Goal: Task Accomplishment & Management: Complete application form

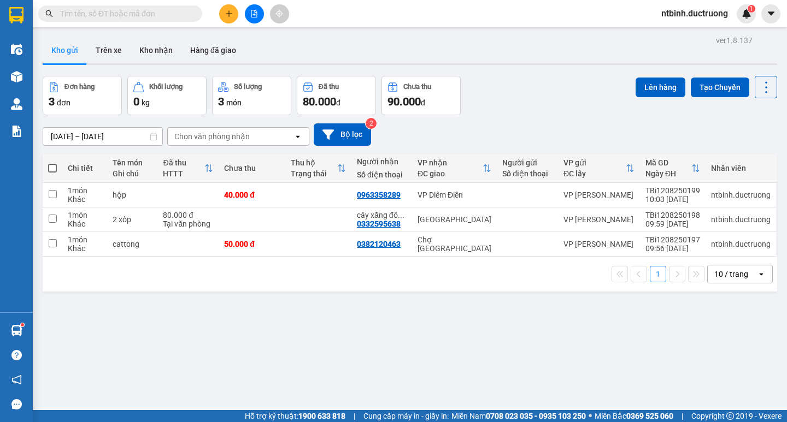
click at [229, 19] on button at bounding box center [228, 13] width 19 height 19
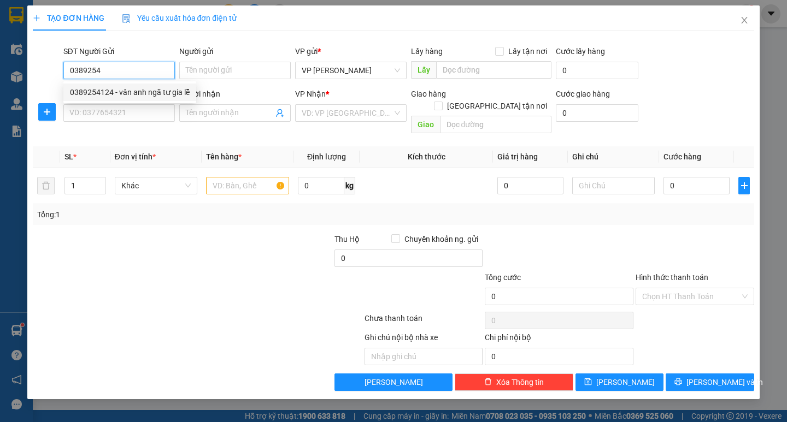
click at [141, 91] on div "0389254124 - vân anh ngã tư gia lễ" at bounding box center [130, 92] width 120 height 12
type input "0389254124"
type input "vân anh ngã tư gia lễ"
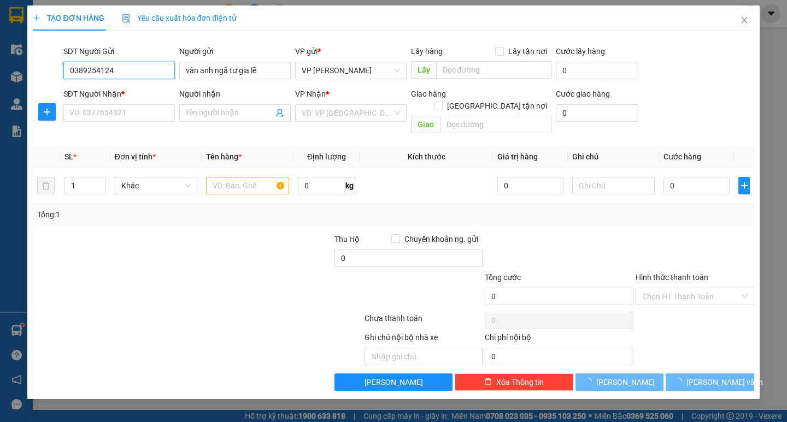
click at [123, 69] on input "0389254124" at bounding box center [118, 70] width 111 height 17
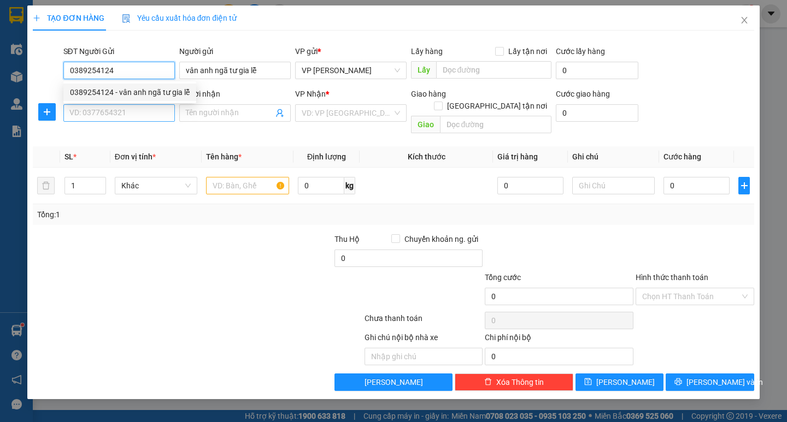
type input "0389254124"
click at [112, 109] on input "SĐT Người Nhận *" at bounding box center [118, 112] width 111 height 17
paste input "0389254124"
type input "0389254124"
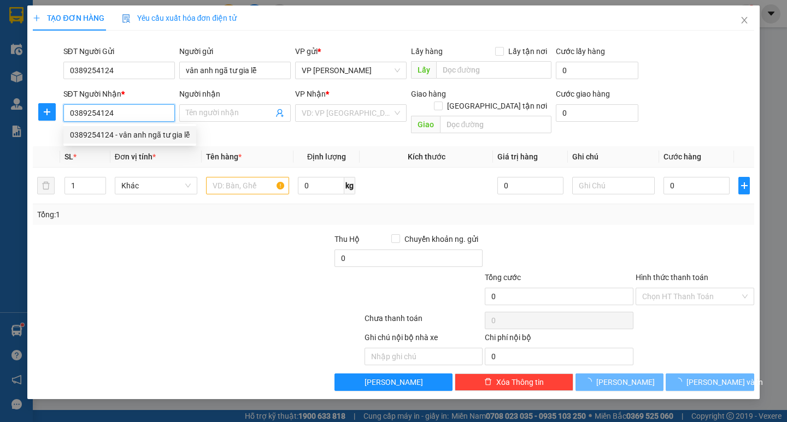
click at [111, 131] on div "0389254124 - vân anh ngã tư gia lễ" at bounding box center [130, 135] width 120 height 12
type input "vân anh ngã tư gia lễ"
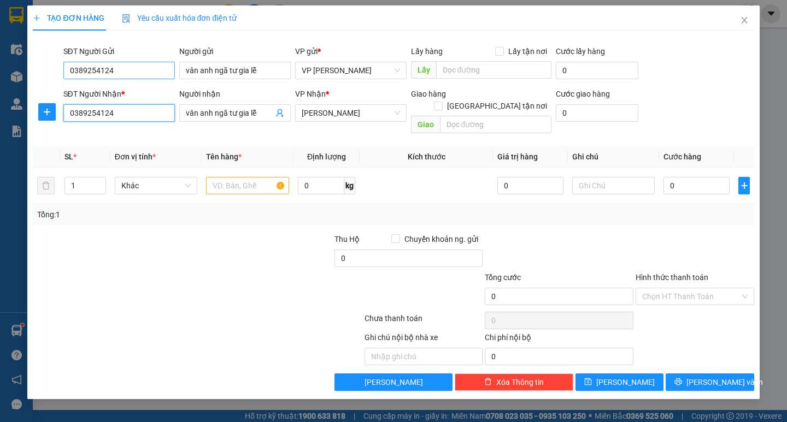
type input "0389254124"
click at [151, 67] on input "0389254124" at bounding box center [118, 70] width 111 height 17
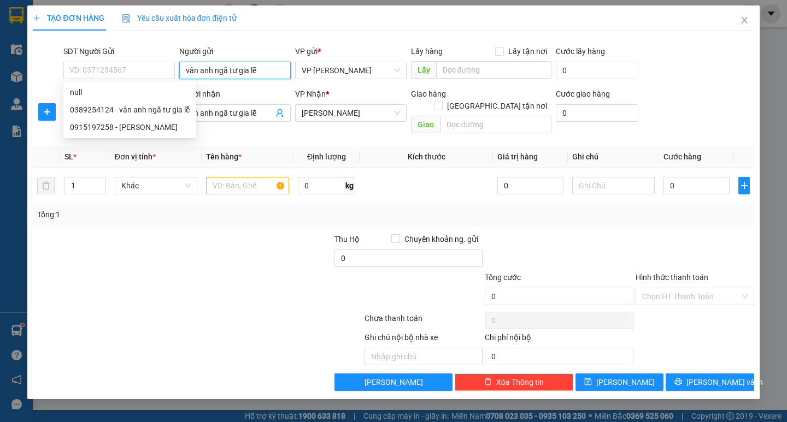
click at [245, 74] on input "vân anh ngã tư gia lễ" at bounding box center [234, 70] width 111 height 17
type input "vân anh ngã tư lễ"
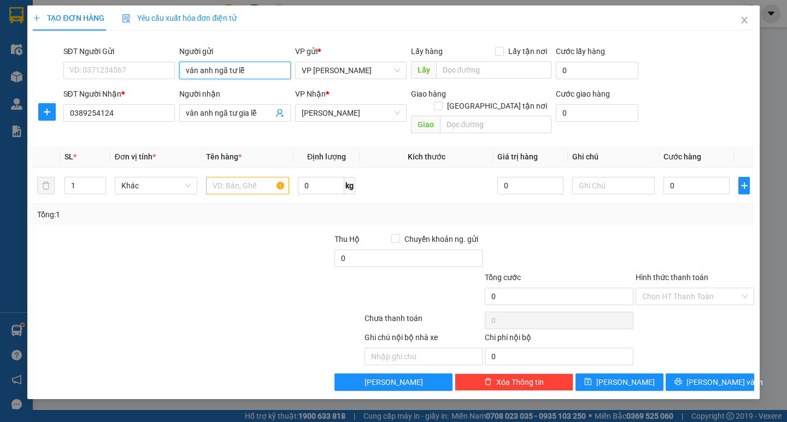
click at [245, 74] on input "vân anh ngã tư lễ" at bounding box center [234, 70] width 111 height 17
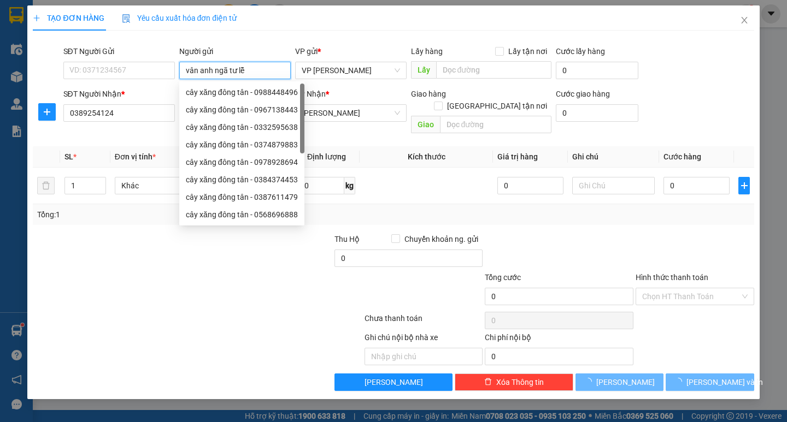
click at [245, 74] on input "vân anh ngã tư lễ" at bounding box center [234, 70] width 111 height 17
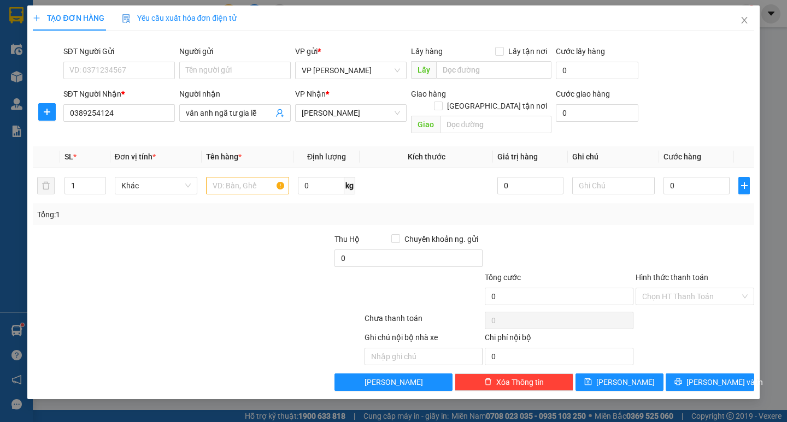
click at [365, 151] on th "Kích thước" at bounding box center [426, 156] width 133 height 21
click at [267, 177] on input "text" at bounding box center [247, 185] width 83 height 17
type input "xốp"
click at [688, 177] on input "0" at bounding box center [696, 185] width 66 height 17
type input "50"
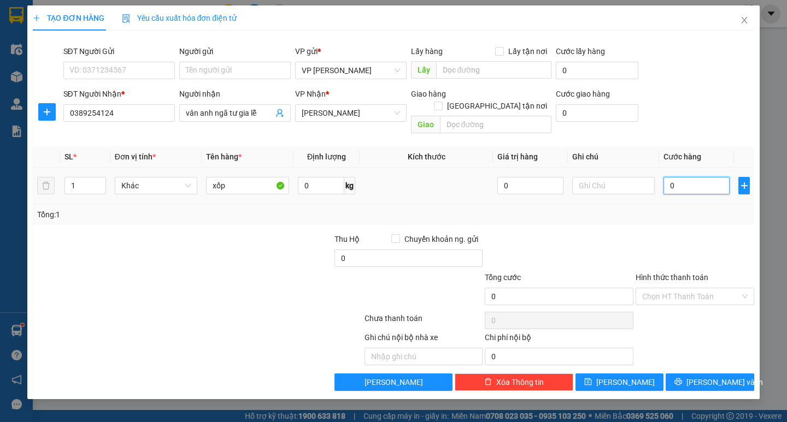
type input "50"
click at [645, 233] on div at bounding box center [694, 252] width 121 height 38
type input "50.000"
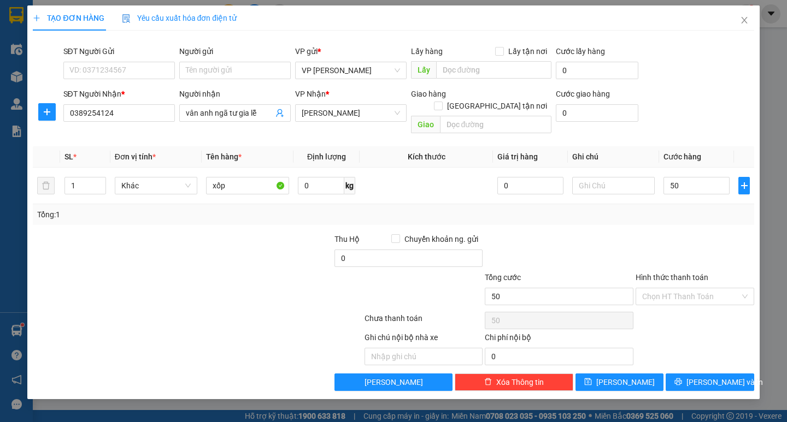
type input "50.000"
click at [683, 374] on button "[PERSON_NAME] và In" at bounding box center [710, 382] width 88 height 17
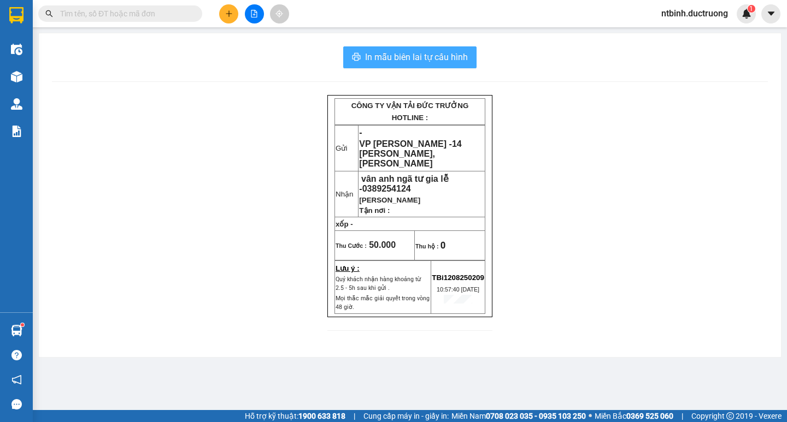
click at [405, 64] on button "In mẫu biên lai tự cấu hình" at bounding box center [409, 57] width 133 height 22
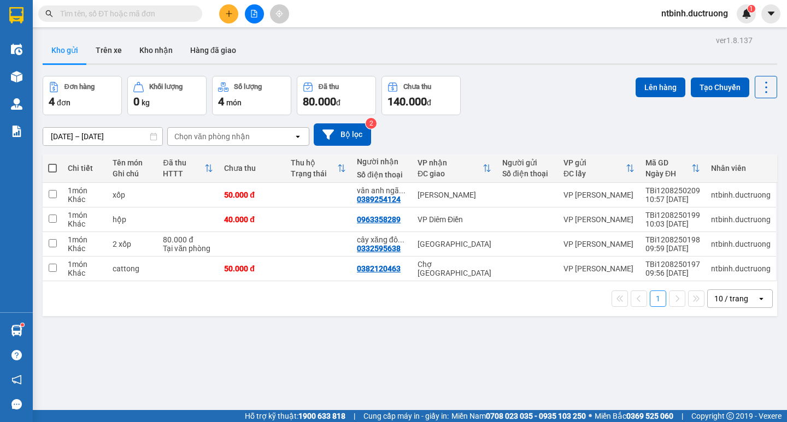
click at [54, 170] on span at bounding box center [52, 168] width 9 height 9
click at [52, 163] on input "checkbox" at bounding box center [52, 163] width 0 height 0
checkbox input "true"
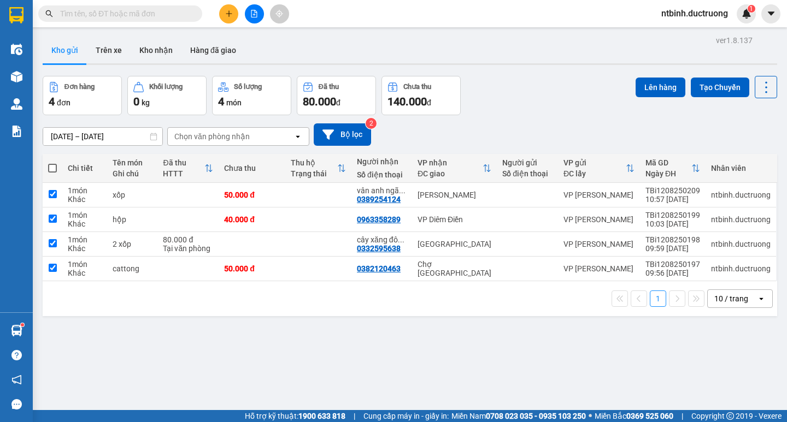
checkbox input "true"
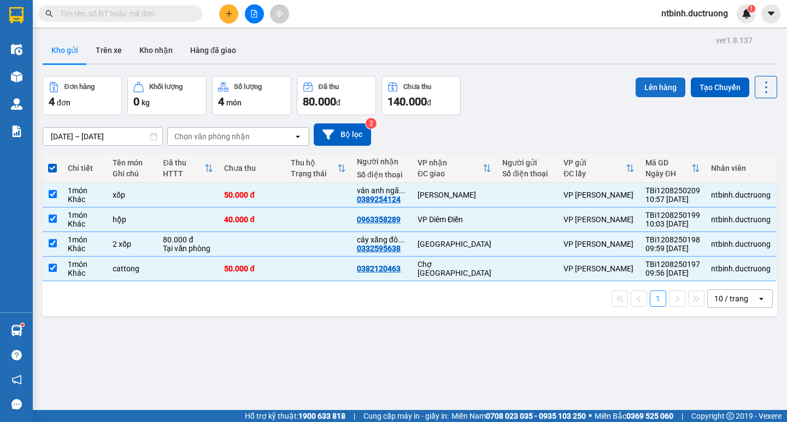
click at [637, 85] on button "Lên hàng" at bounding box center [660, 88] width 50 height 20
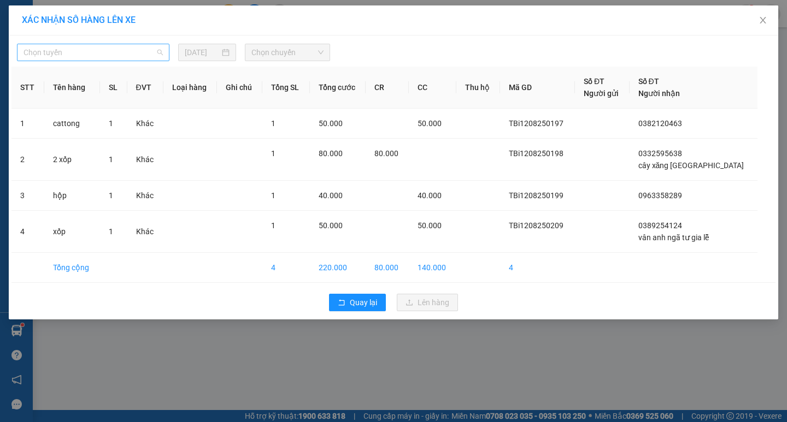
click at [79, 51] on span "Chọn tuyến" at bounding box center [92, 52] width 139 height 16
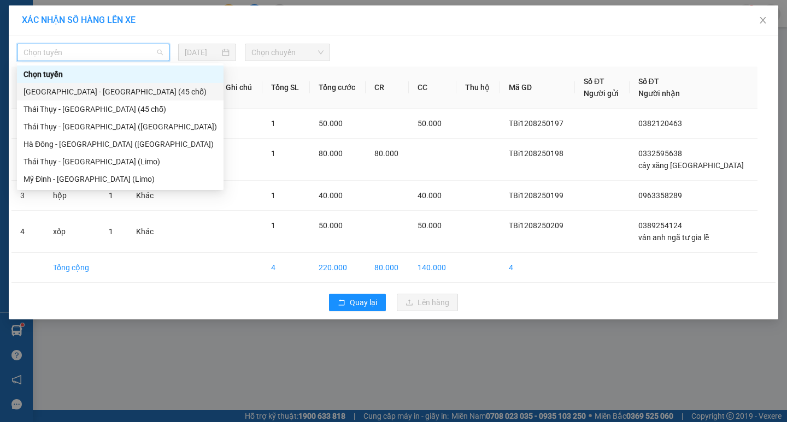
click at [71, 84] on div "[GEOGRAPHIC_DATA] - [GEOGRAPHIC_DATA] (45 chỗ)" at bounding box center [120, 91] width 207 height 17
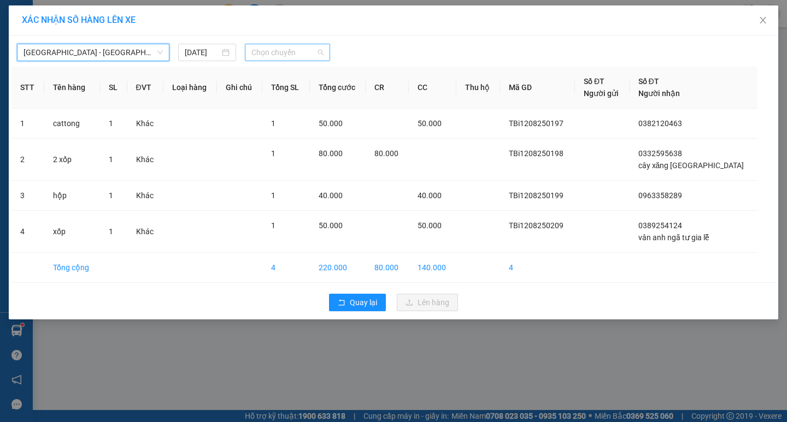
click at [304, 54] on span "Chọn chuyến" at bounding box center [287, 52] width 72 height 16
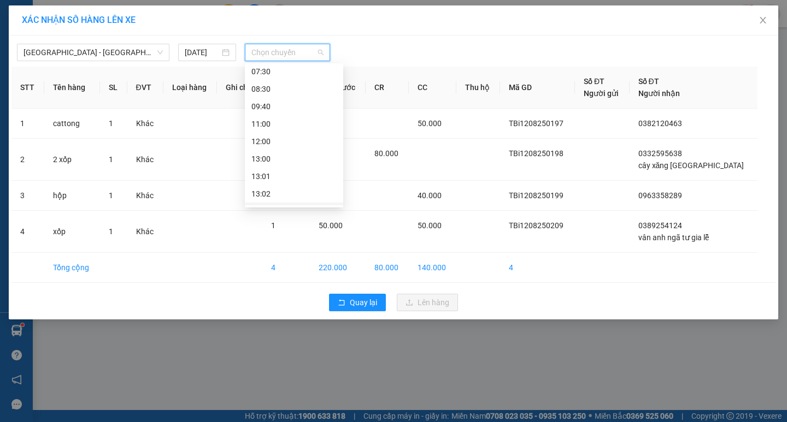
scroll to position [55, 0]
click at [286, 126] on div "11:00" at bounding box center [293, 125] width 85 height 12
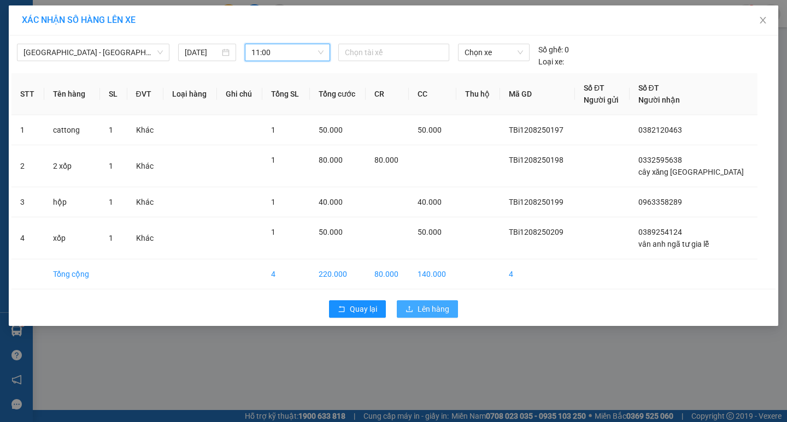
click at [433, 312] on span "Lên hàng" at bounding box center [433, 309] width 32 height 12
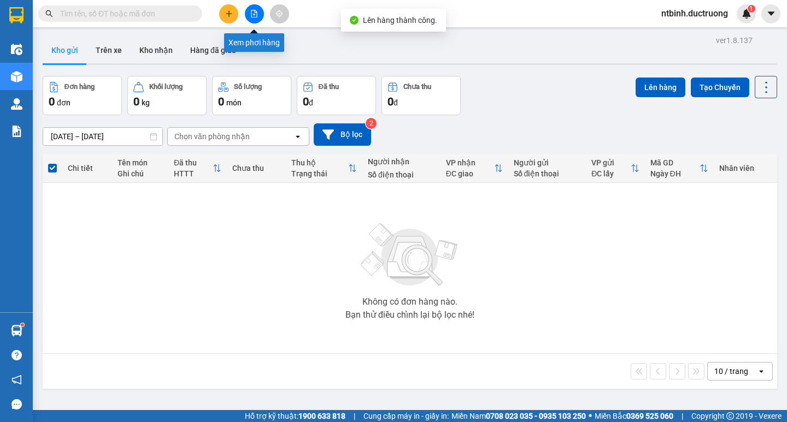
click at [254, 12] on icon "file-add" at bounding box center [254, 14] width 8 height 8
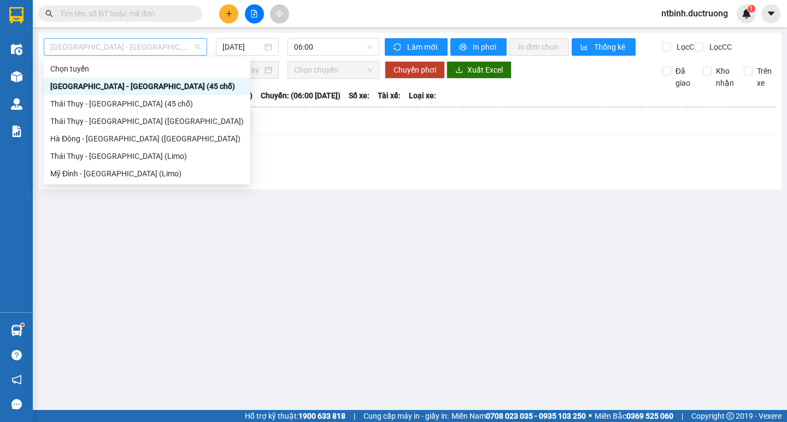
click at [144, 47] on span "[GEOGRAPHIC_DATA] - [GEOGRAPHIC_DATA] (45 chỗ)" at bounding box center [125, 47] width 150 height 16
click at [180, 99] on div "Thái Thụy - [GEOGRAPHIC_DATA] (45 chỗ)" at bounding box center [146, 104] width 193 height 12
type input "[DATE]"
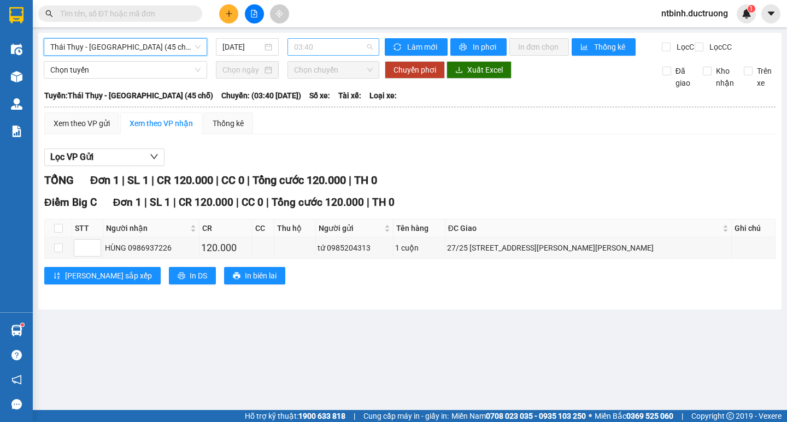
click at [342, 42] on span "03:40" at bounding box center [333, 47] width 79 height 16
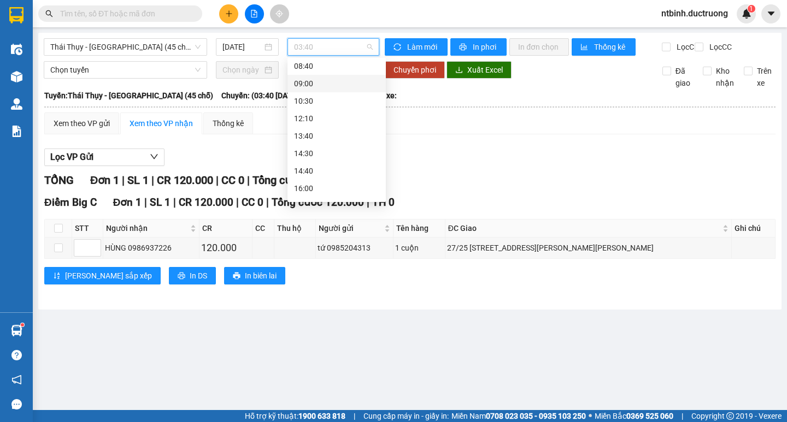
scroll to position [109, 0]
click at [151, 55] on span "Thái Thụy - [GEOGRAPHIC_DATA] (45 chỗ)" at bounding box center [125, 47] width 150 height 16
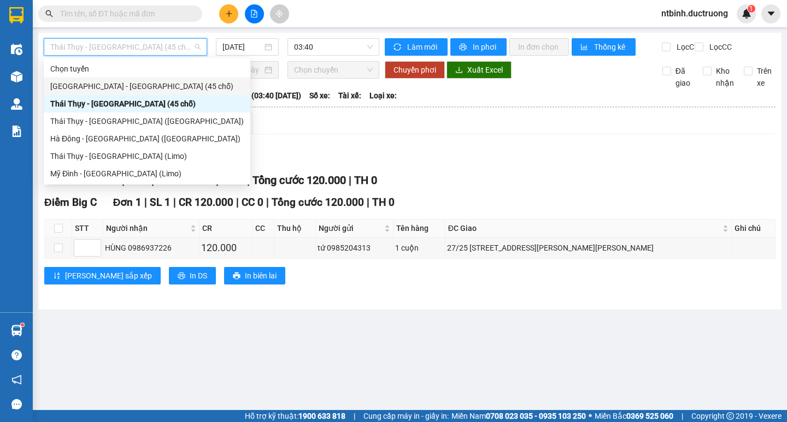
click at [137, 91] on div "[GEOGRAPHIC_DATA] - [GEOGRAPHIC_DATA] (45 chỗ)" at bounding box center [146, 86] width 193 height 12
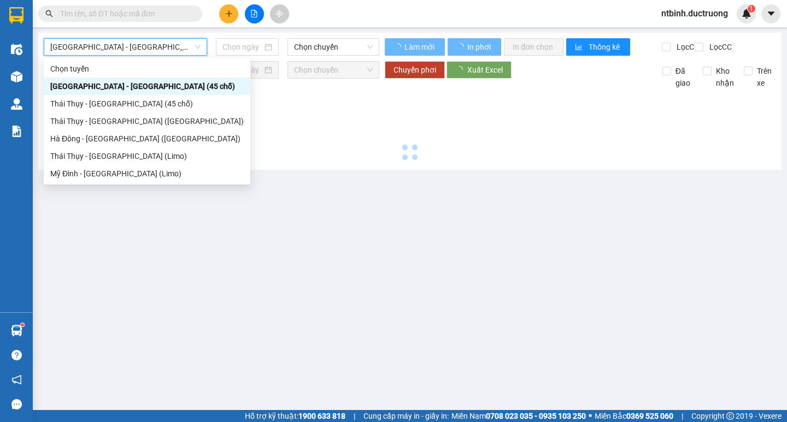
type input "[DATE]"
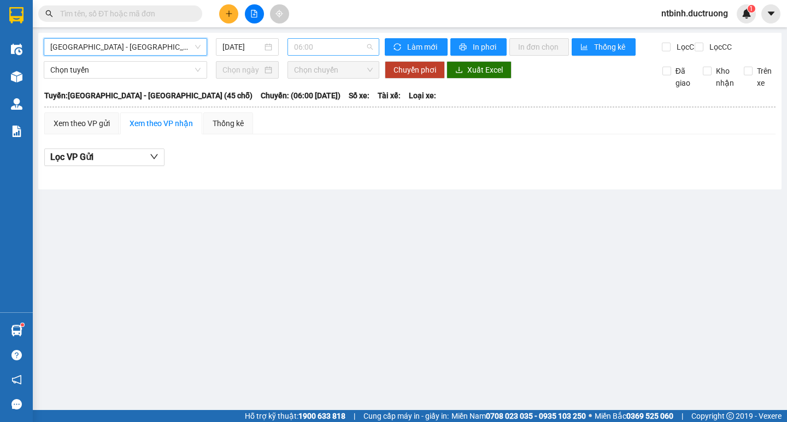
click at [316, 49] on span "06:00" at bounding box center [333, 47] width 79 height 16
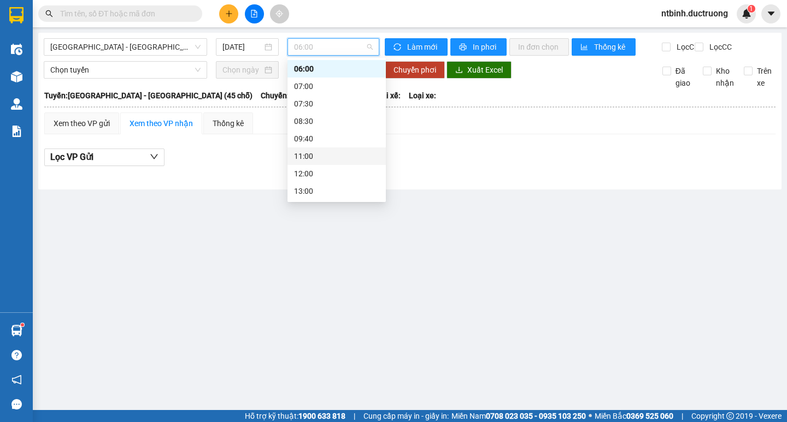
click at [313, 159] on div "11:00" at bounding box center [336, 156] width 85 height 12
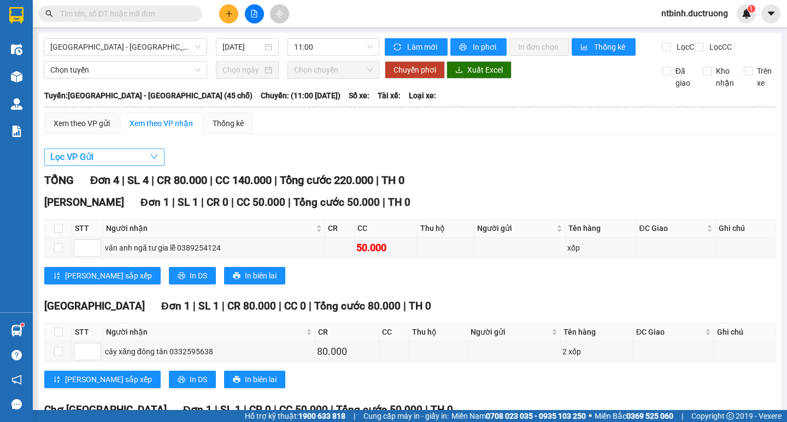
drag, startPoint x: 91, startPoint y: 170, endPoint x: 99, endPoint y: 187, distance: 18.8
click at [92, 164] on span "Lọc VP Gửi" at bounding box center [71, 157] width 43 height 14
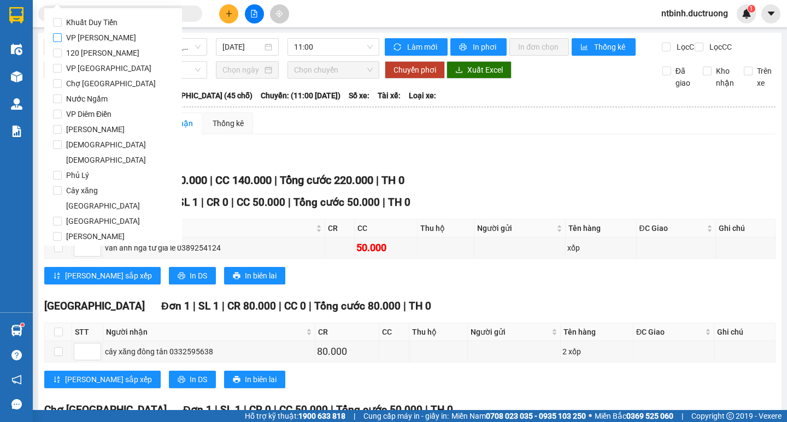
click at [97, 33] on span "VP [PERSON_NAME]" at bounding box center [101, 37] width 79 height 15
click at [62, 33] on input "VP [PERSON_NAME]" at bounding box center [57, 37] width 9 height 9
checkbox input "true"
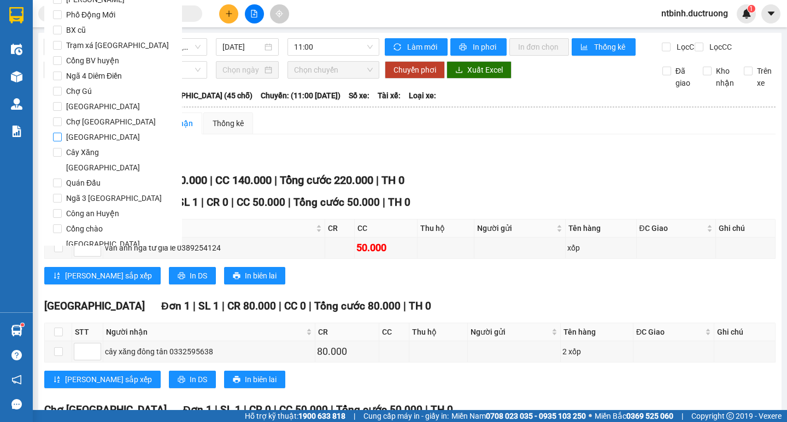
scroll to position [910, 0]
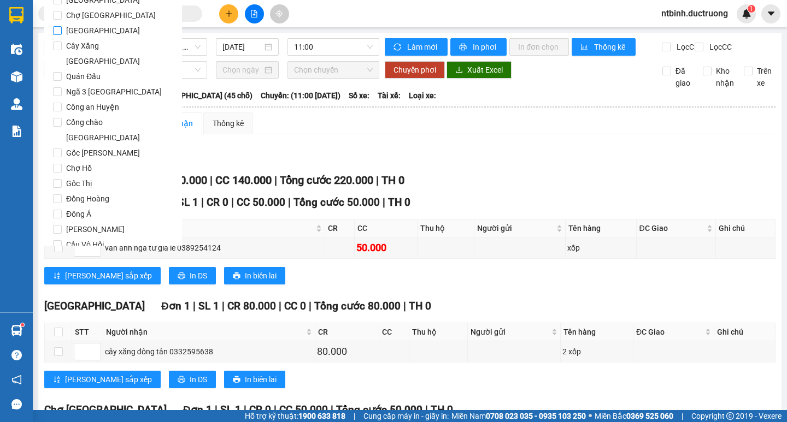
click at [75, 298] on button "Lọc" at bounding box center [68, 306] width 30 height 17
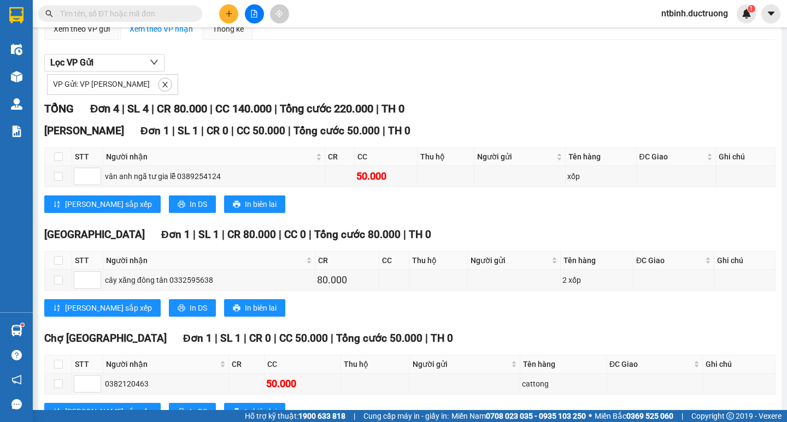
scroll to position [0, 0]
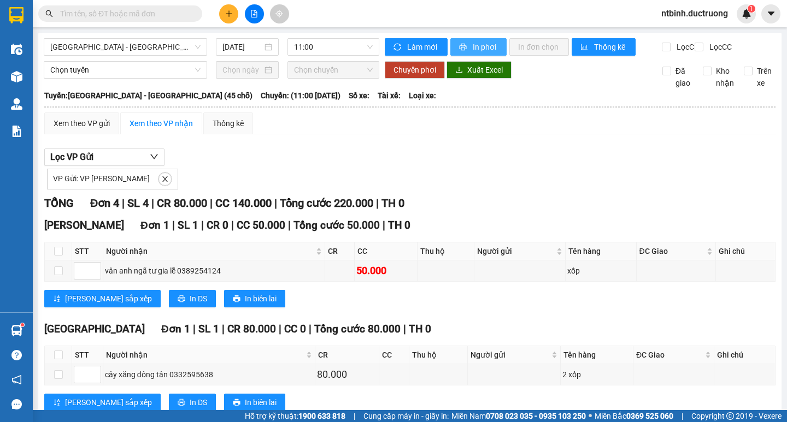
click at [482, 52] on span "In phơi" at bounding box center [485, 47] width 25 height 12
click at [232, 21] on button at bounding box center [228, 13] width 19 height 19
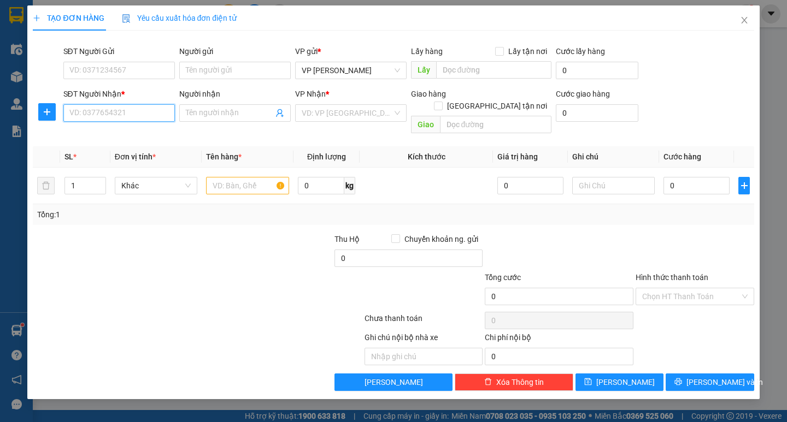
click at [141, 110] on input "SĐT Người Nhận *" at bounding box center [118, 112] width 111 height 17
click at [131, 134] on div "0817121993 - q uay đầu" at bounding box center [119, 135] width 98 height 12
type input "0817121993"
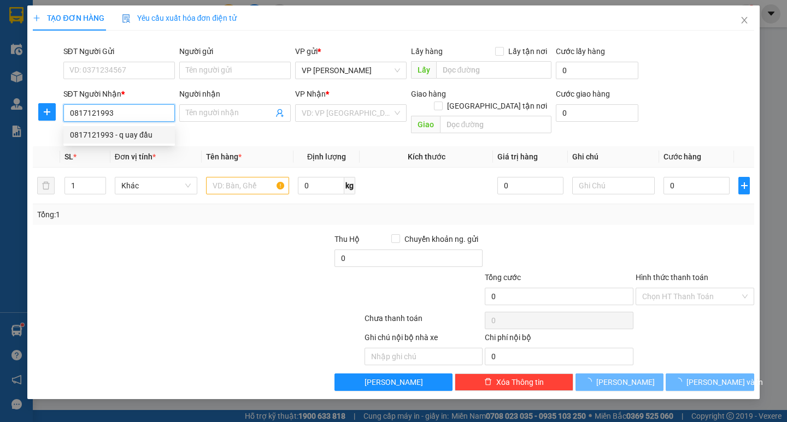
type input "q uay đầu"
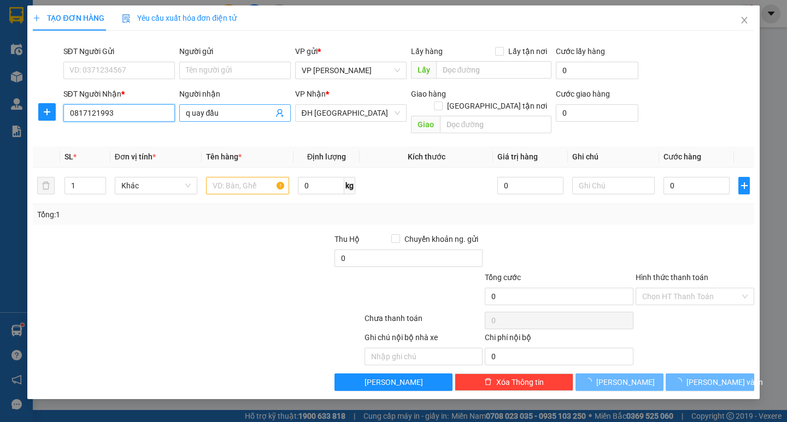
type input "0817121993"
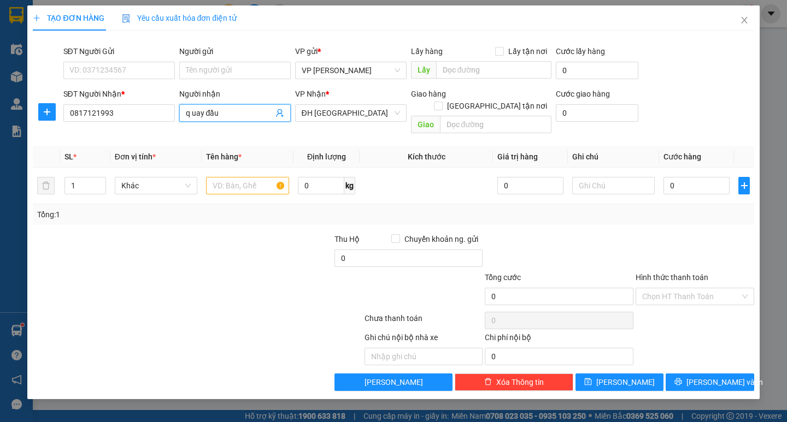
click at [211, 118] on input "q uay đầu" at bounding box center [229, 113] width 87 height 12
click at [229, 272] on div at bounding box center [137, 291] width 211 height 38
click at [719, 186] on td "0" at bounding box center [696, 186] width 75 height 37
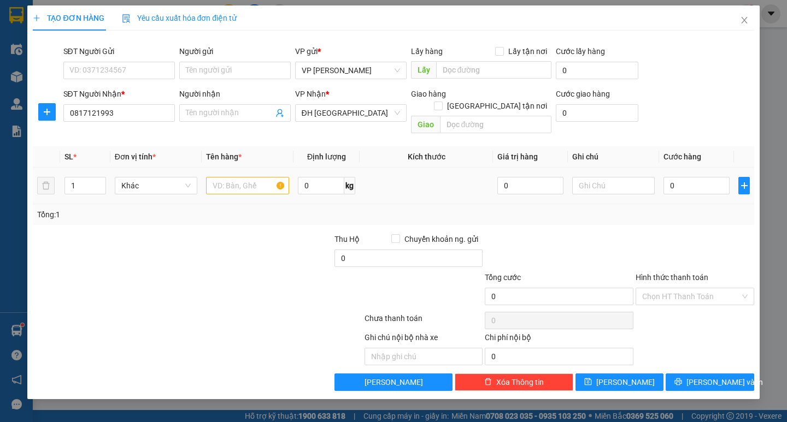
click at [705, 168] on td "0" at bounding box center [696, 186] width 75 height 37
click at [690, 177] on input "0" at bounding box center [696, 185] width 66 height 17
type input "50"
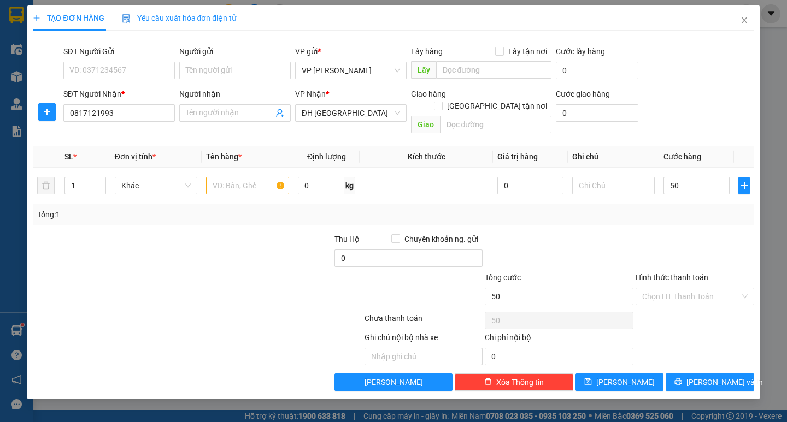
click at [673, 214] on div "Transit Pickup Surcharge Ids Transit Deliver Surcharge Ids Transit Deliver Surc…" at bounding box center [393, 215] width 721 height 352
type input "50.000"
click at [429, 250] on input "0" at bounding box center [408, 258] width 149 height 17
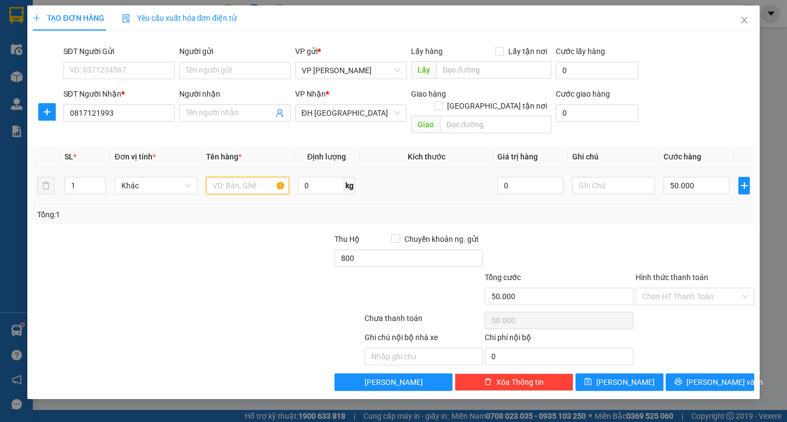
click at [237, 179] on input "text" at bounding box center [247, 185] width 83 height 17
type input "800.000"
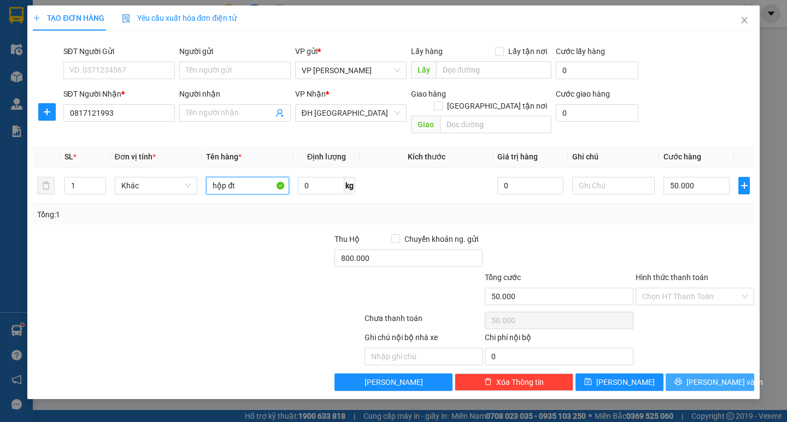
type input "hộp đt"
click at [698, 374] on button "[PERSON_NAME] và In" at bounding box center [710, 382] width 88 height 17
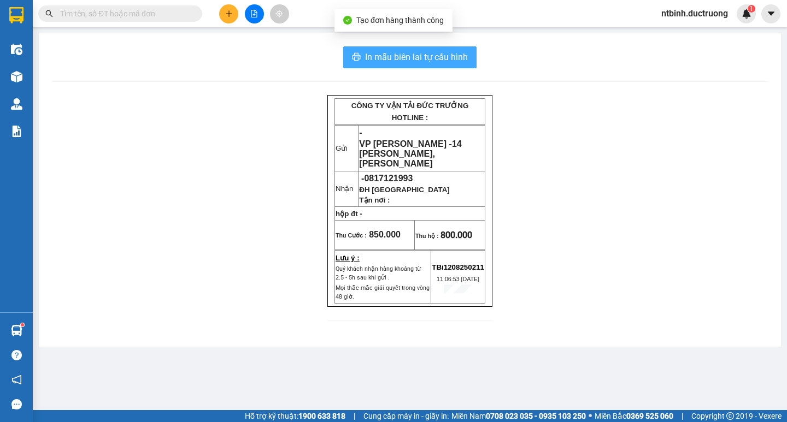
click at [443, 66] on button "In mẫu biên lai tự cấu hình" at bounding box center [409, 57] width 133 height 22
